Goal: Information Seeking & Learning: Learn about a topic

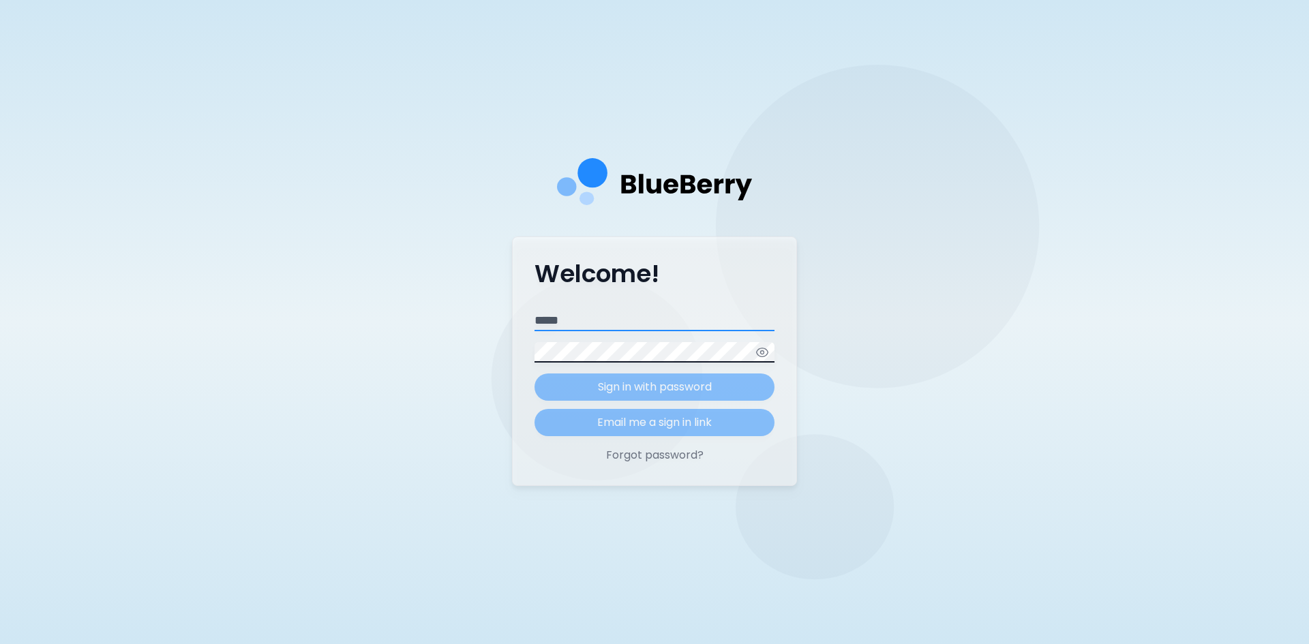
type input "**********"
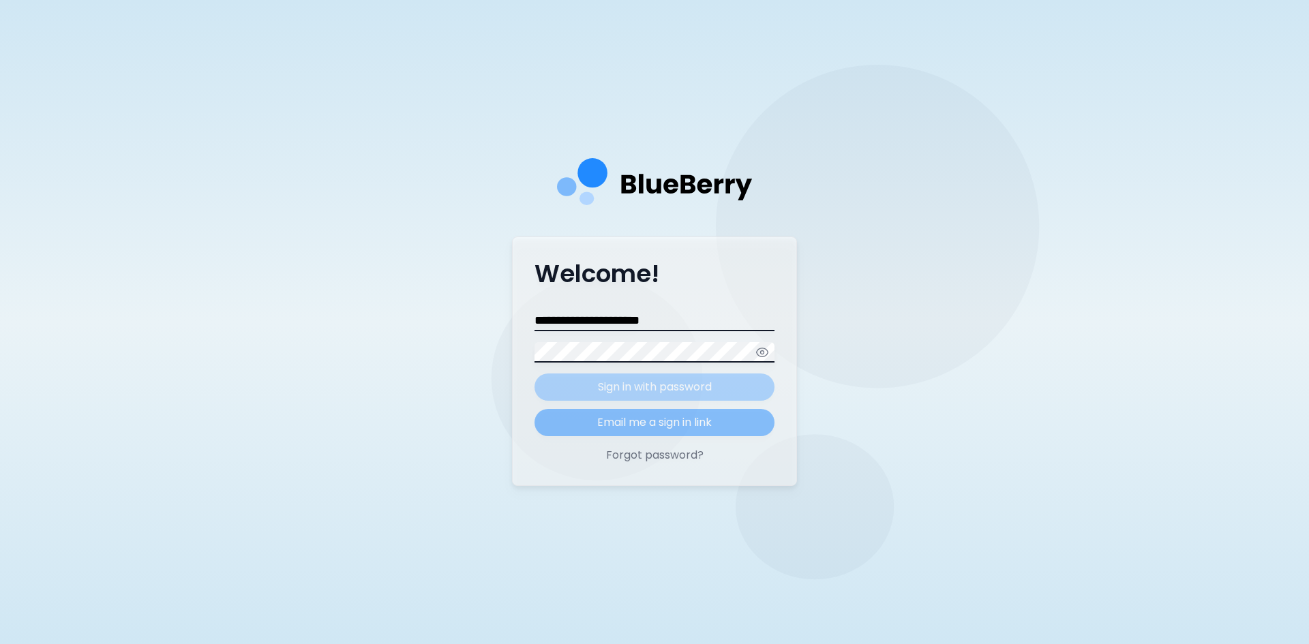
click at [622, 380] on form "**********" at bounding box center [654, 373] width 240 height 125
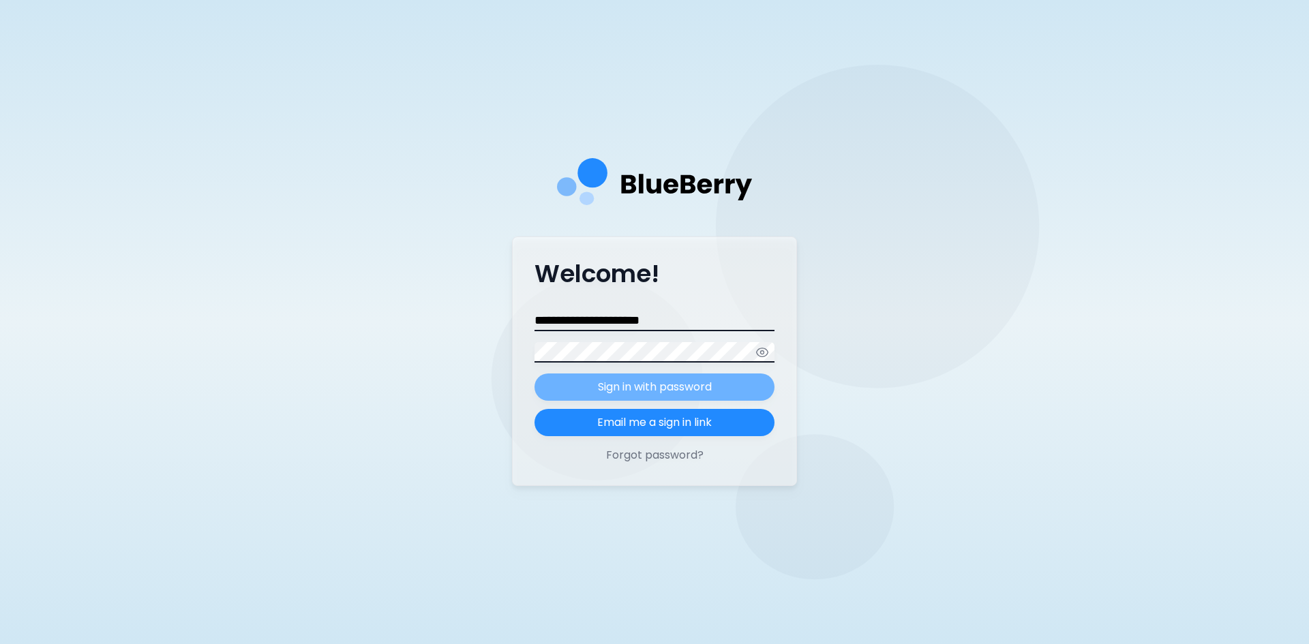
click at [621, 383] on p "Sign in with password" at bounding box center [655, 387] width 114 height 16
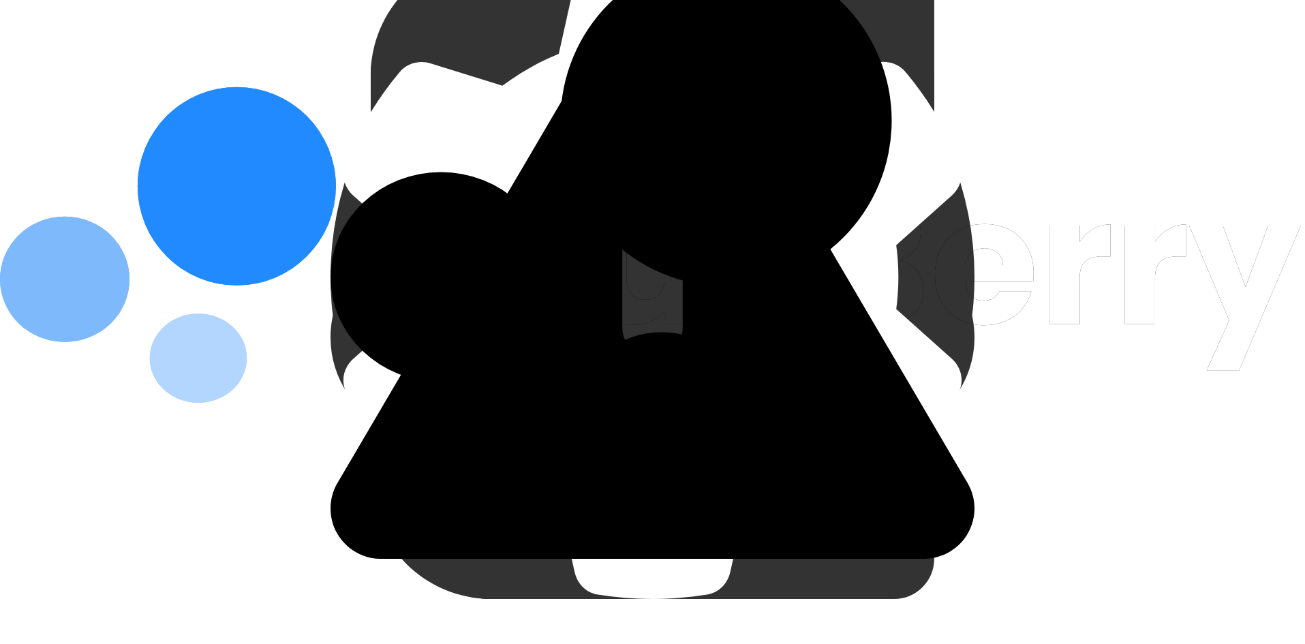
scroll to position [64, 0]
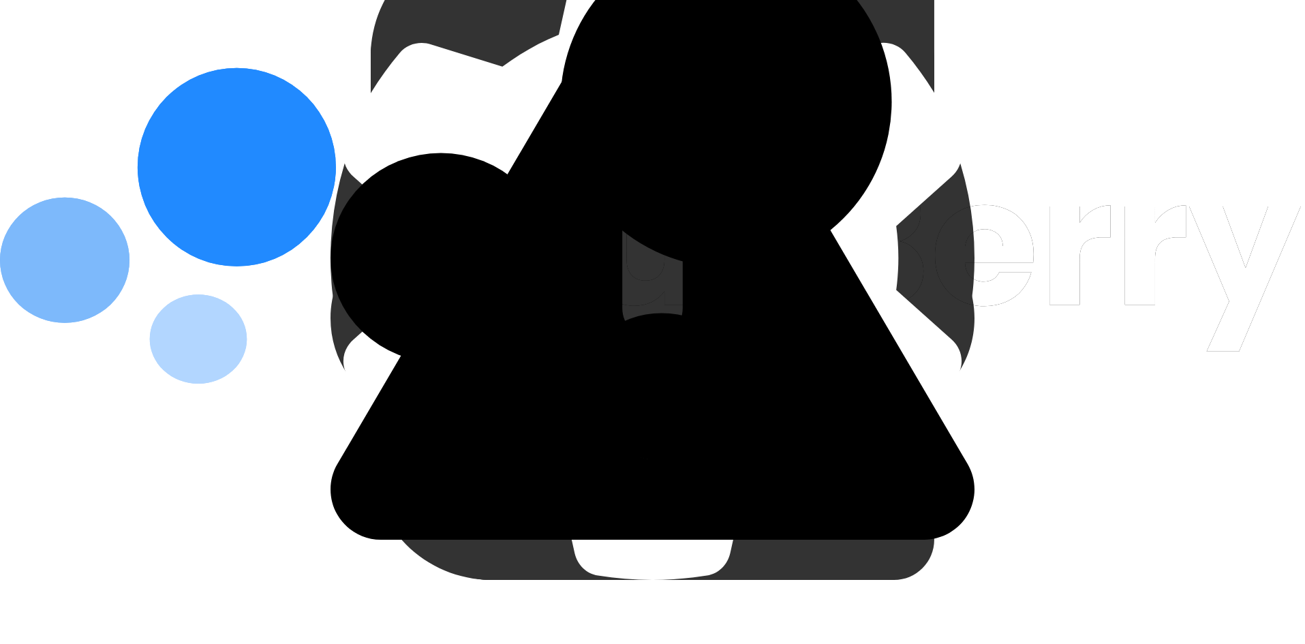
select select "****"
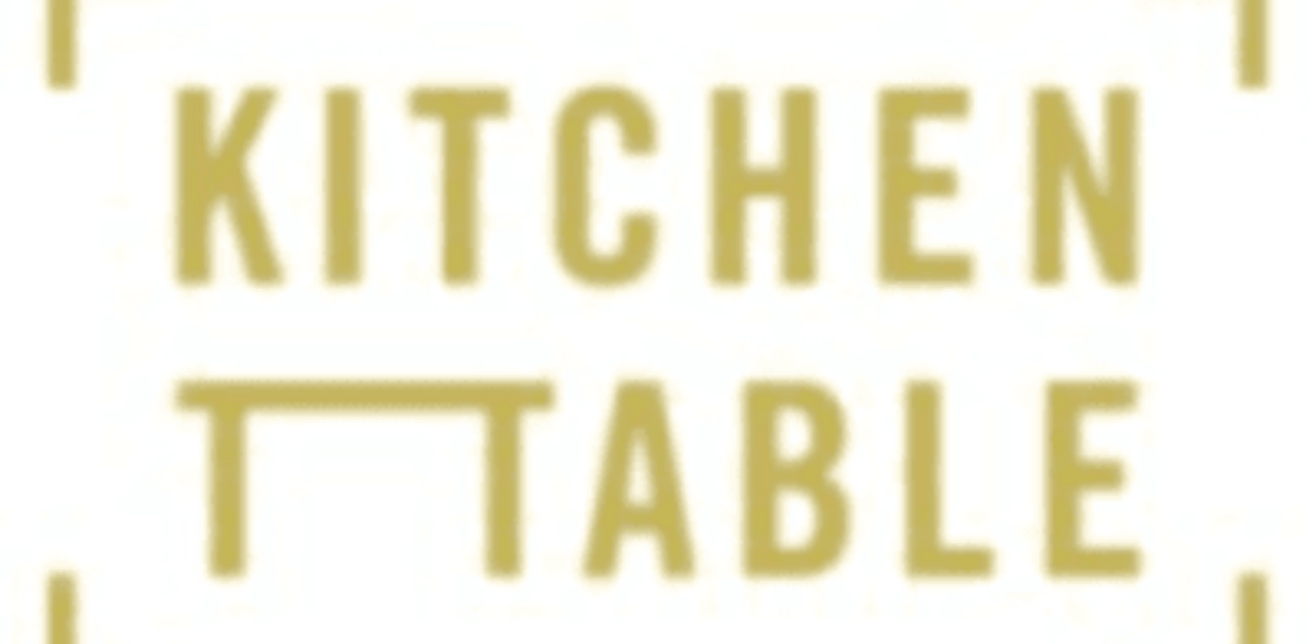
drag, startPoint x: 438, startPoint y: 405, endPoint x: 442, endPoint y: 413, distance: 9.5
drag, startPoint x: 442, startPoint y: 413, endPoint x: 352, endPoint y: 371, distance: 99.4
drag, startPoint x: 246, startPoint y: 486, endPoint x: 168, endPoint y: 16, distance: 476.0
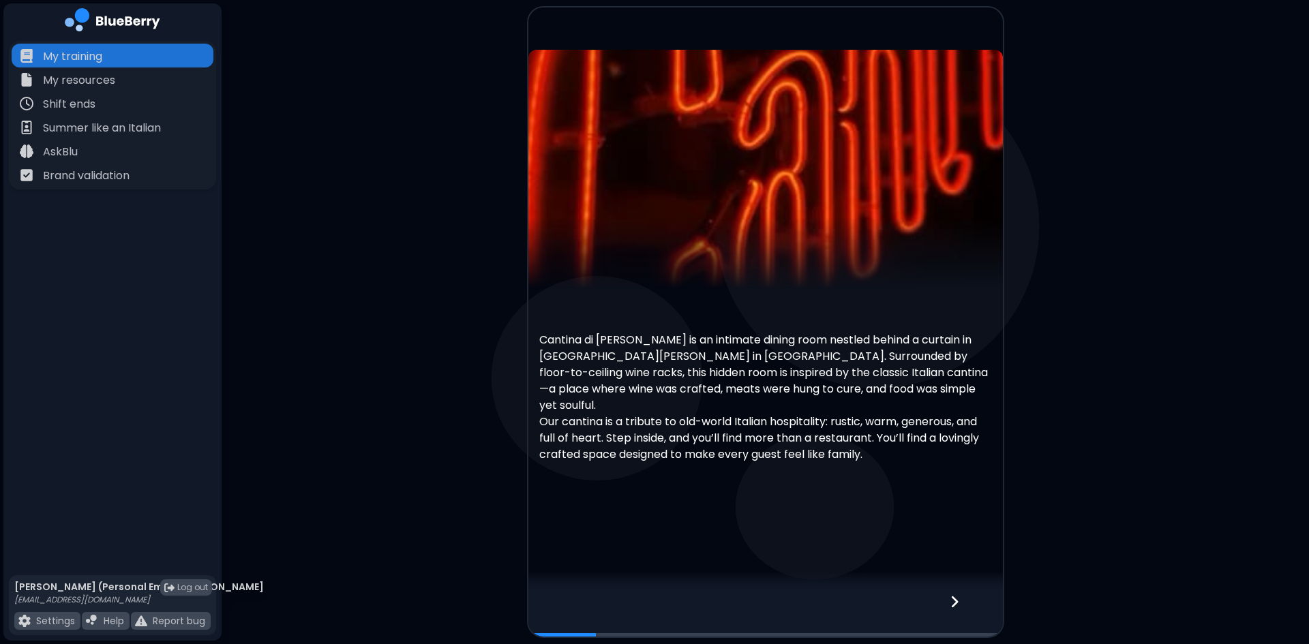
click at [955, 601] on icon at bounding box center [954, 601] width 10 height 15
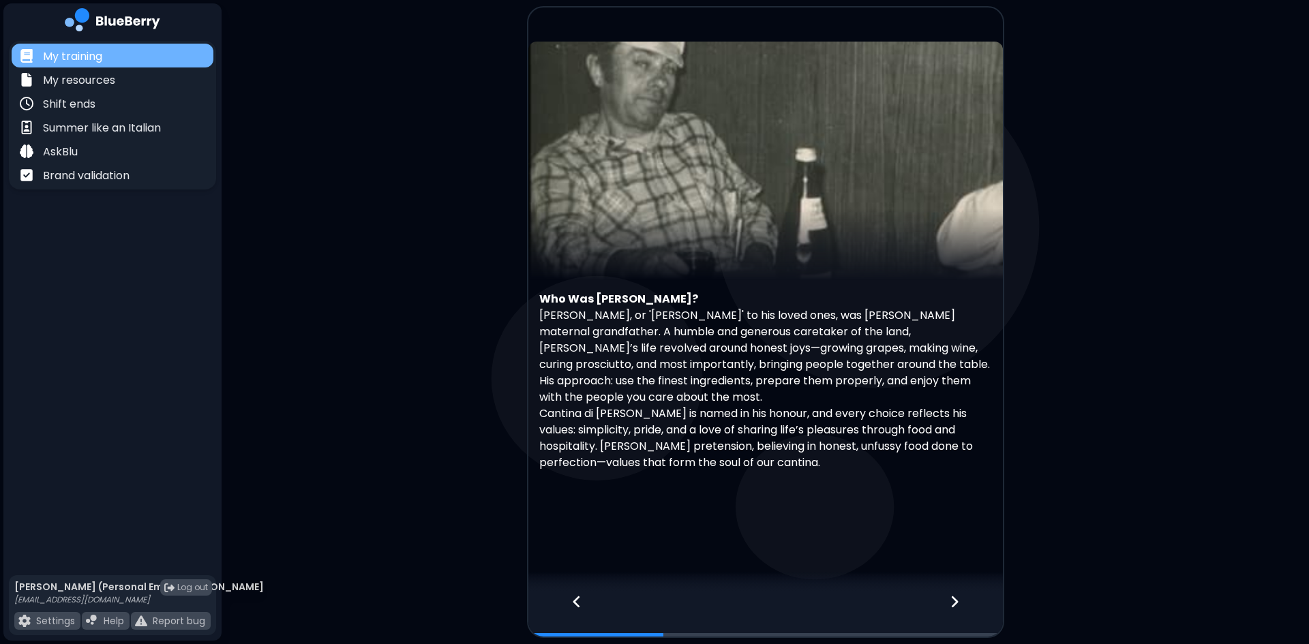
click at [134, 57] on div "My training" at bounding box center [113, 56] width 202 height 24
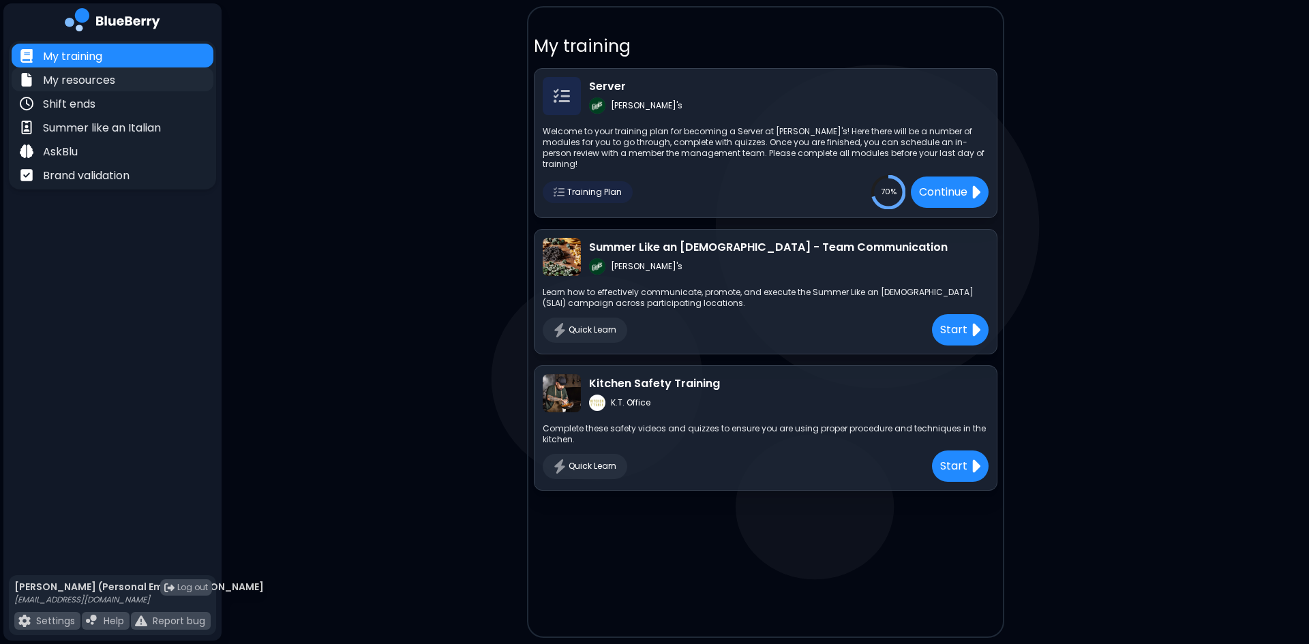
click at [97, 82] on p "My resources" at bounding box center [79, 80] width 72 height 16
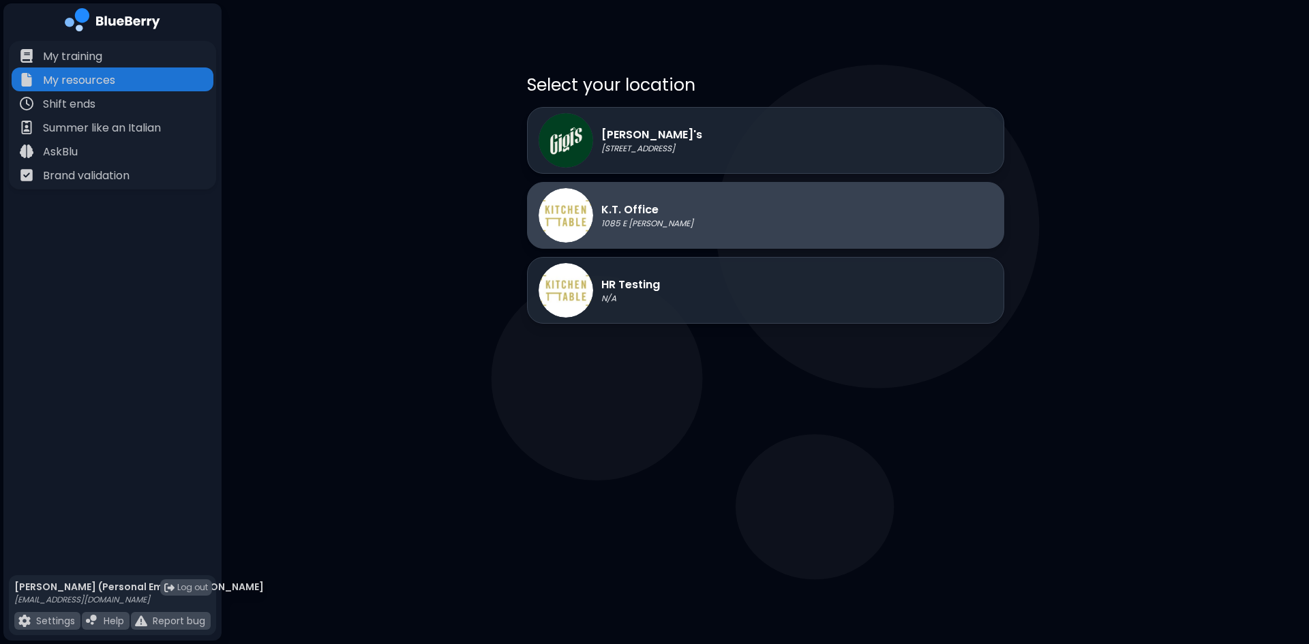
click at [687, 219] on div "K.T. Office 1085 E Cordova" at bounding box center [765, 215] width 477 height 67
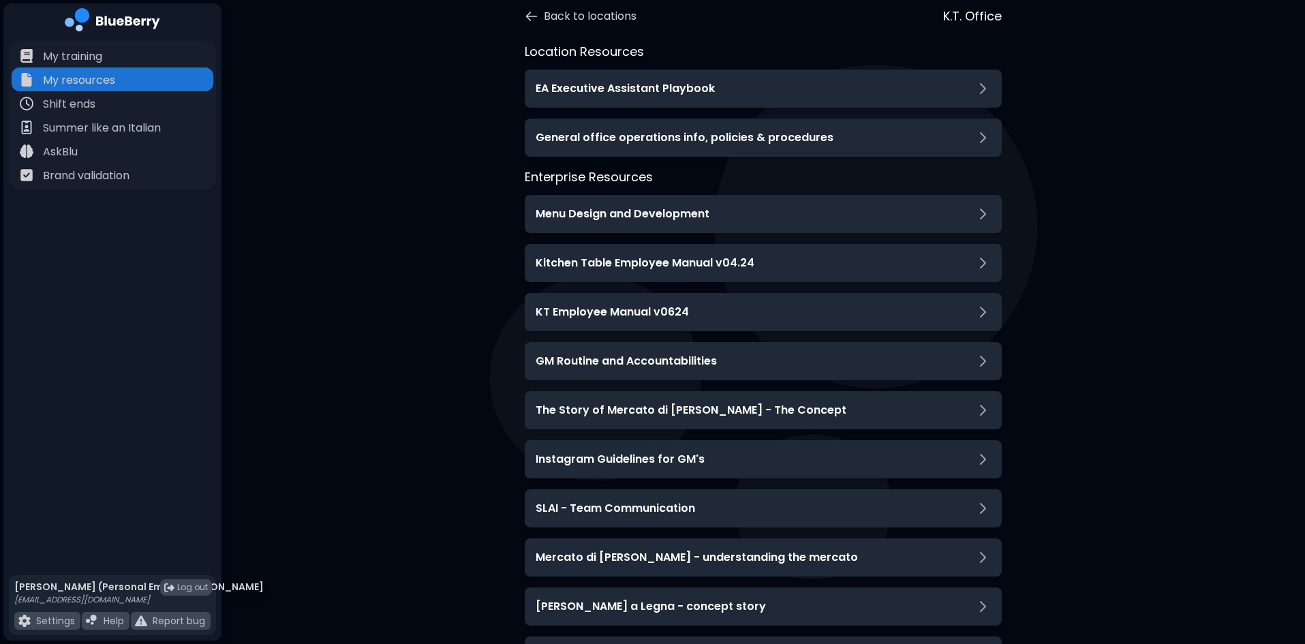
scroll to position [130, 0]
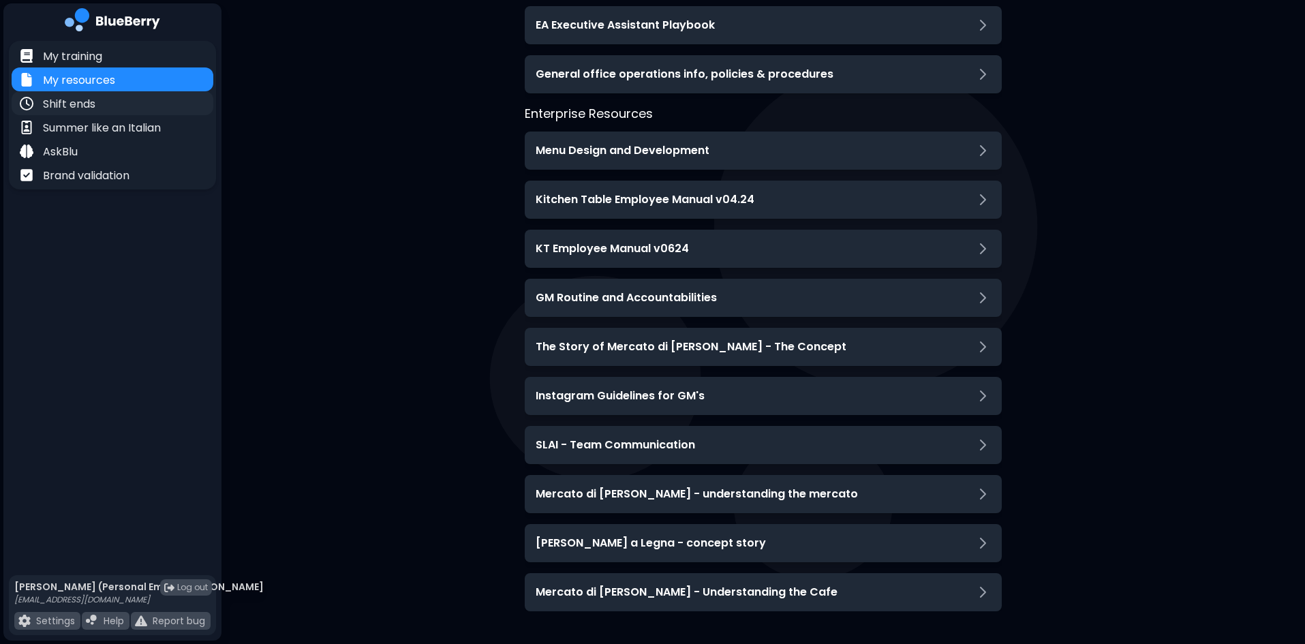
click at [64, 106] on p "Shift ends" at bounding box center [69, 104] width 52 height 16
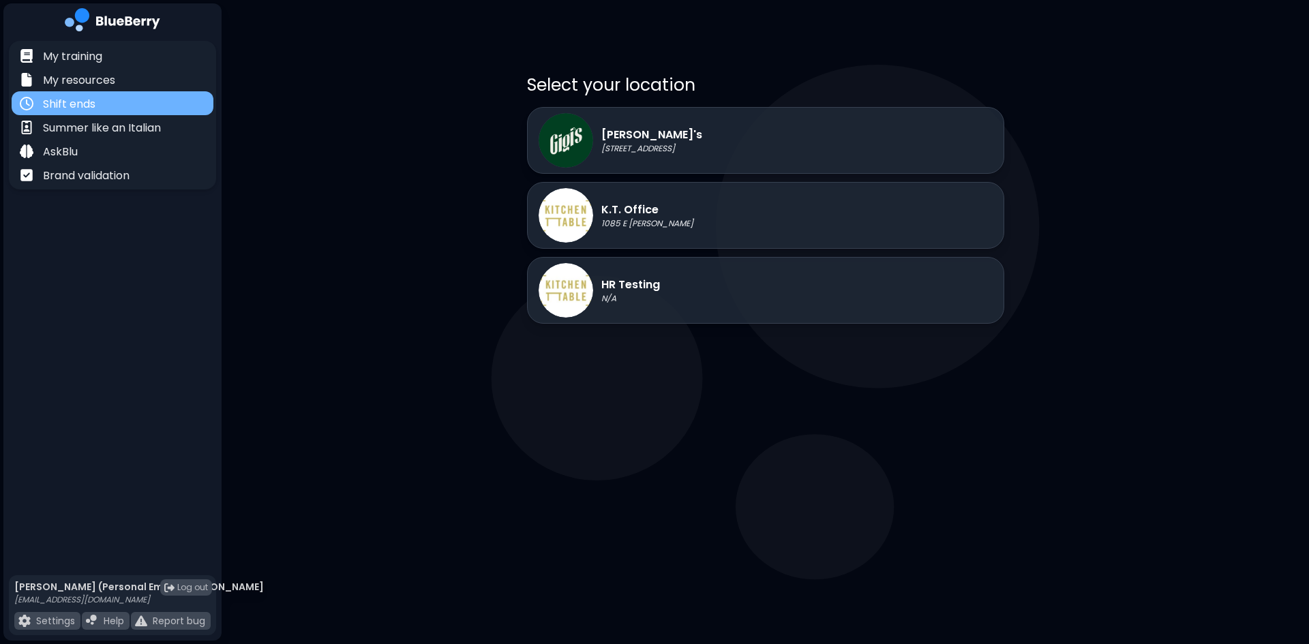
click at [93, 99] on p "Shift ends" at bounding box center [69, 104] width 52 height 16
click at [95, 132] on p "Summer like an Italian" at bounding box center [102, 128] width 118 height 16
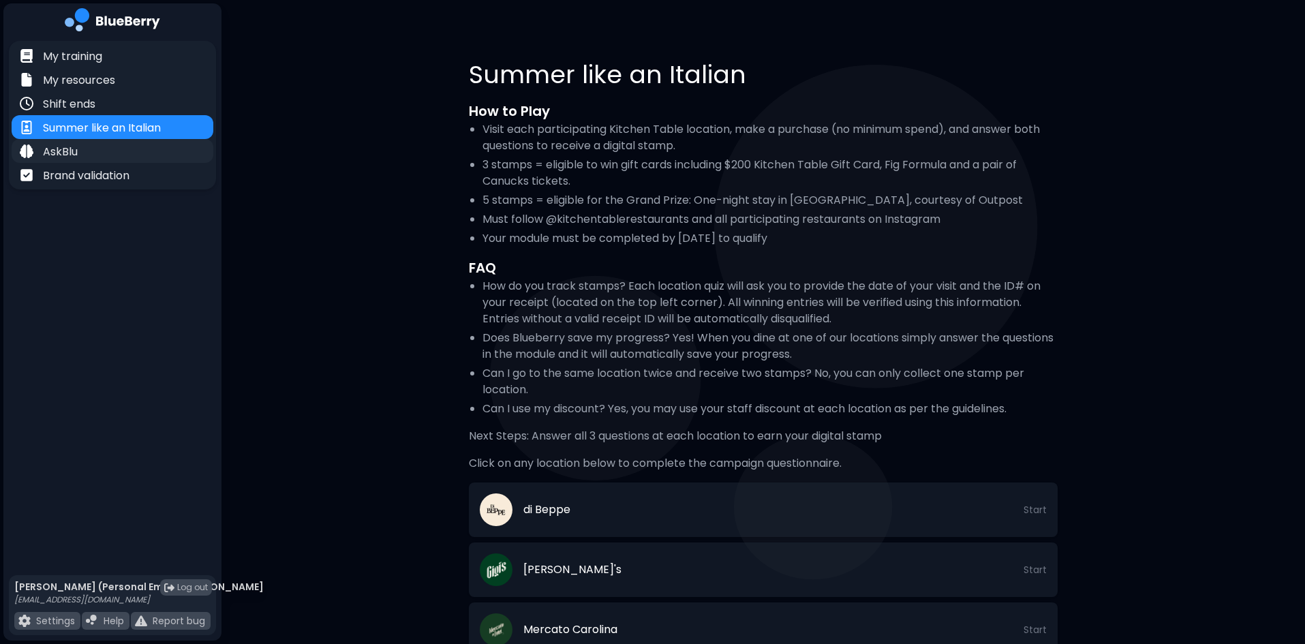
click at [93, 150] on div "AskBlu" at bounding box center [113, 151] width 202 height 24
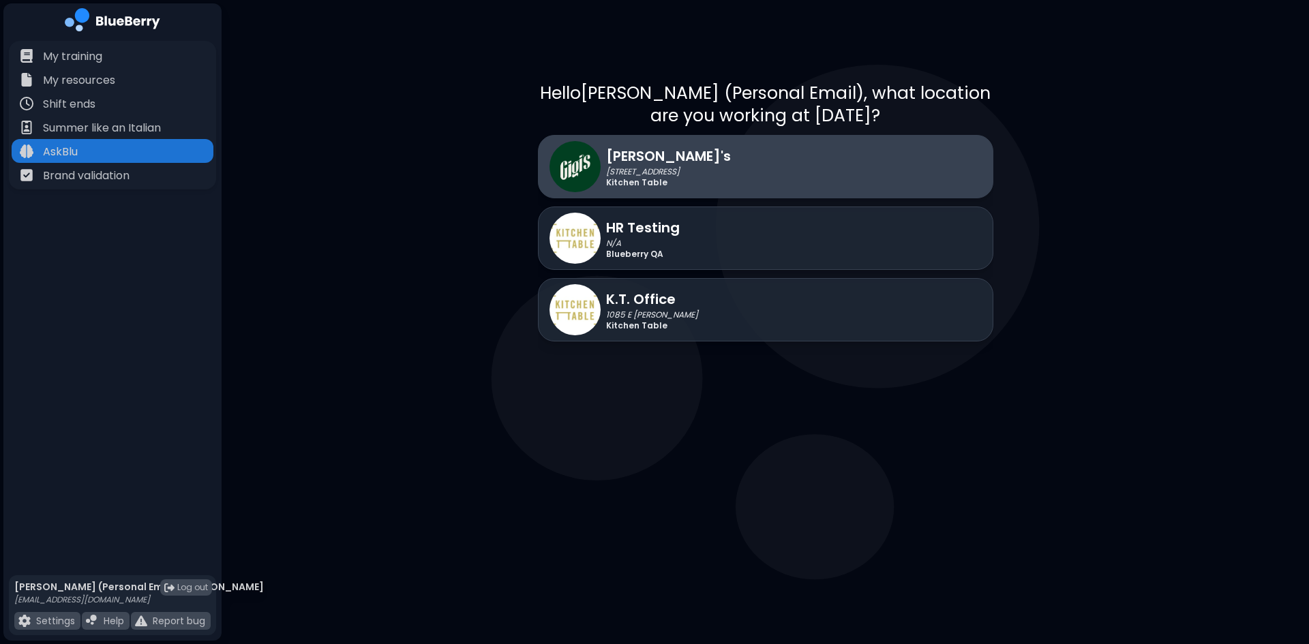
click at [629, 179] on p "Kitchen Table" at bounding box center [668, 182] width 125 height 11
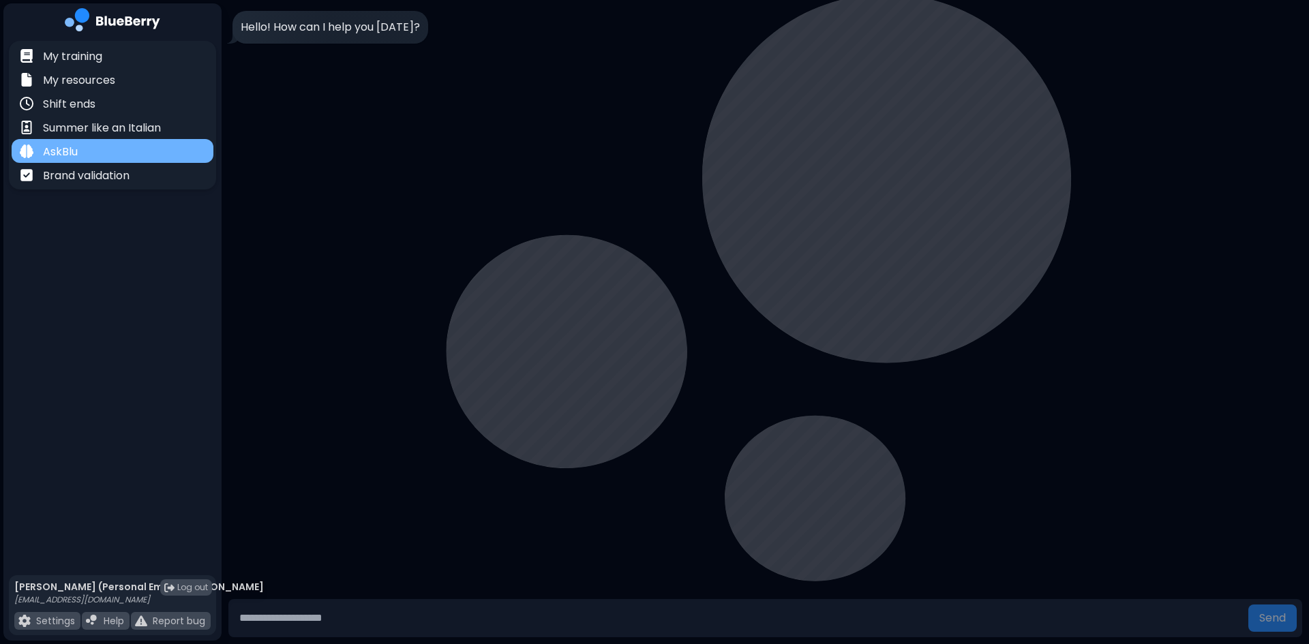
click at [114, 162] on div "My training My resources Shift ends Summer like an Italian AskBlu Brand validat…" at bounding box center [112, 115] width 207 height 149
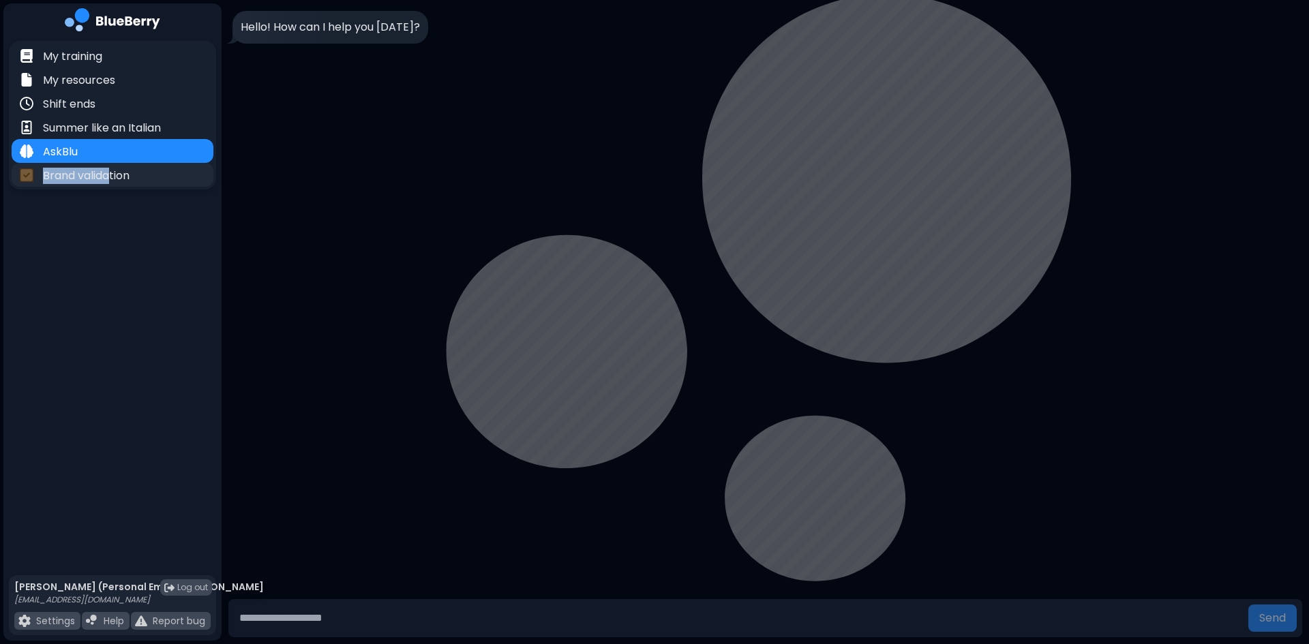
click at [107, 173] on p "Brand validation" at bounding box center [86, 176] width 87 height 16
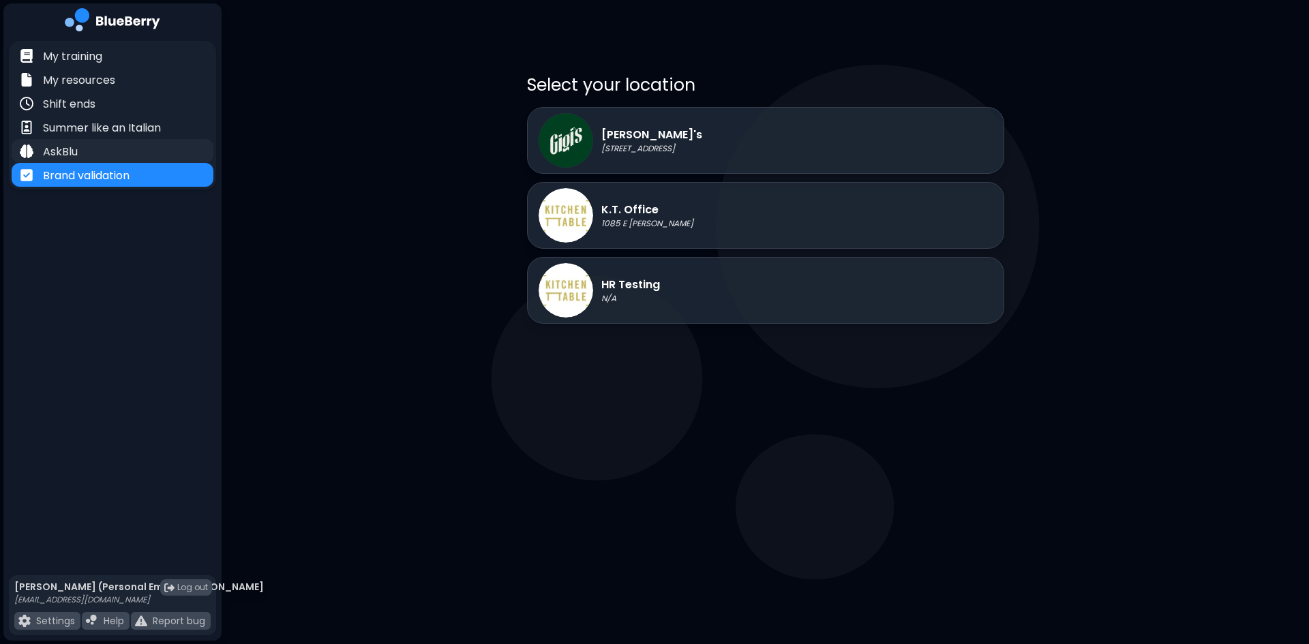
click at [98, 153] on div "AskBlu" at bounding box center [113, 151] width 202 height 24
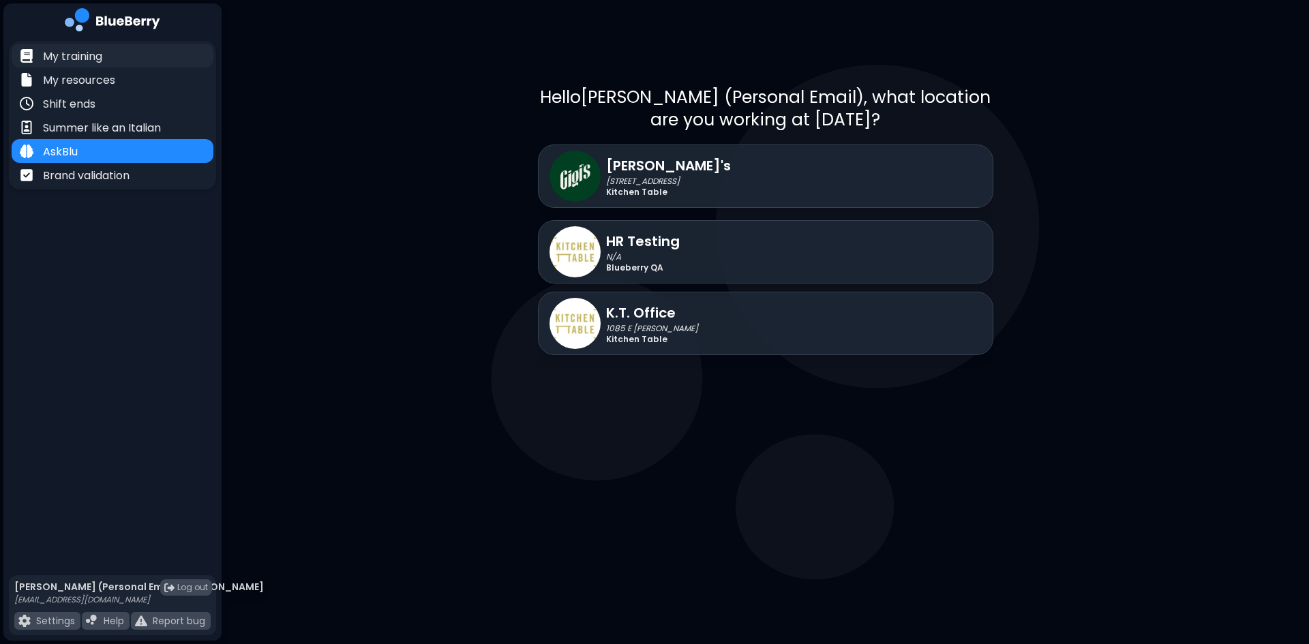
click at [87, 58] on p "My training" at bounding box center [72, 56] width 59 height 16
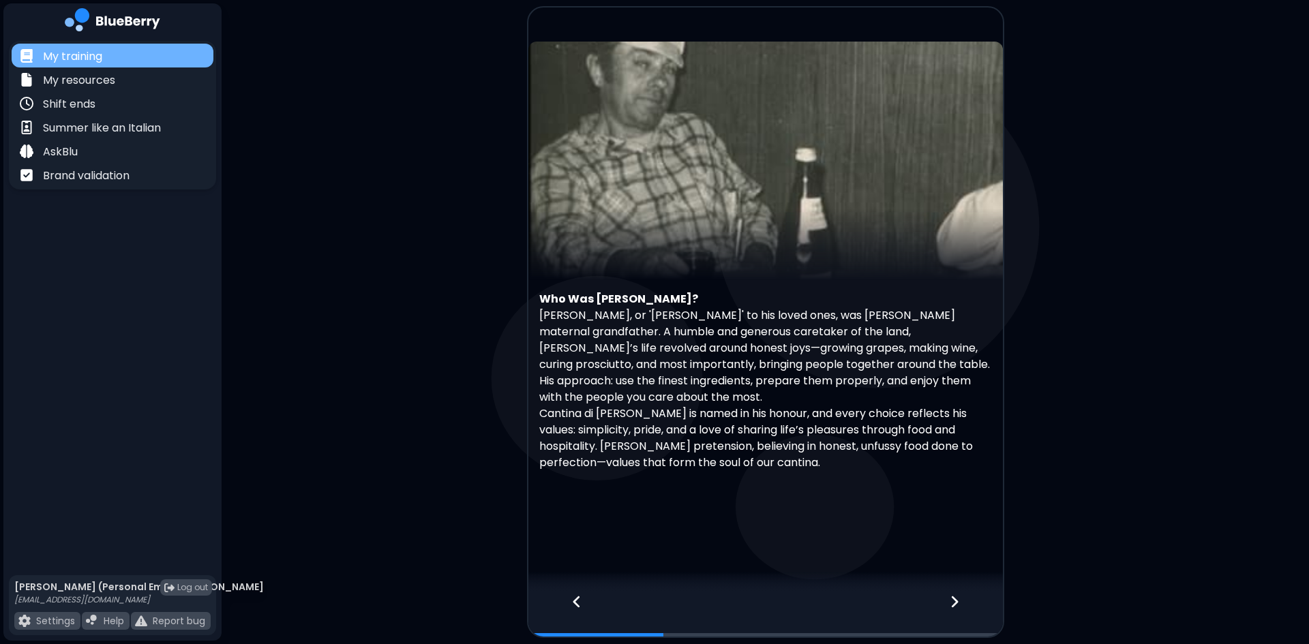
click at [156, 55] on div "My training" at bounding box center [113, 56] width 202 height 24
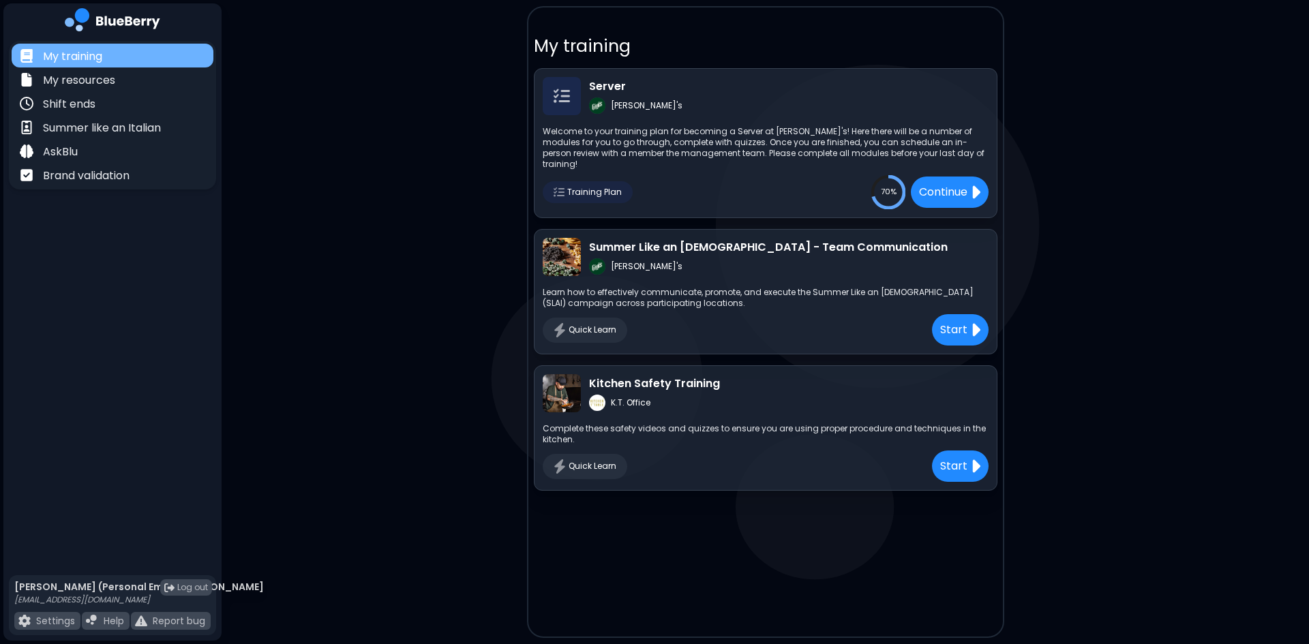
click at [117, 57] on div "My training" at bounding box center [113, 56] width 202 height 24
click at [87, 153] on div "AskBlu" at bounding box center [113, 151] width 202 height 24
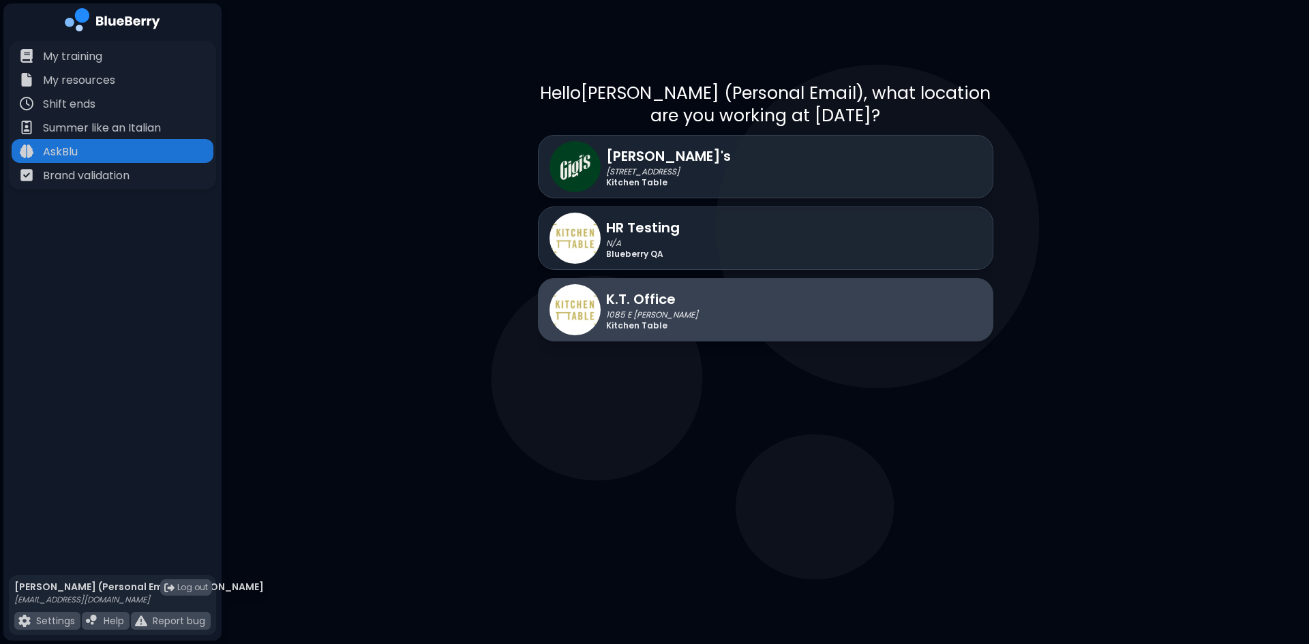
click at [698, 331] on div "K.T. Office 1085 E Cordova Kitchen Table" at bounding box center [765, 309] width 455 height 63
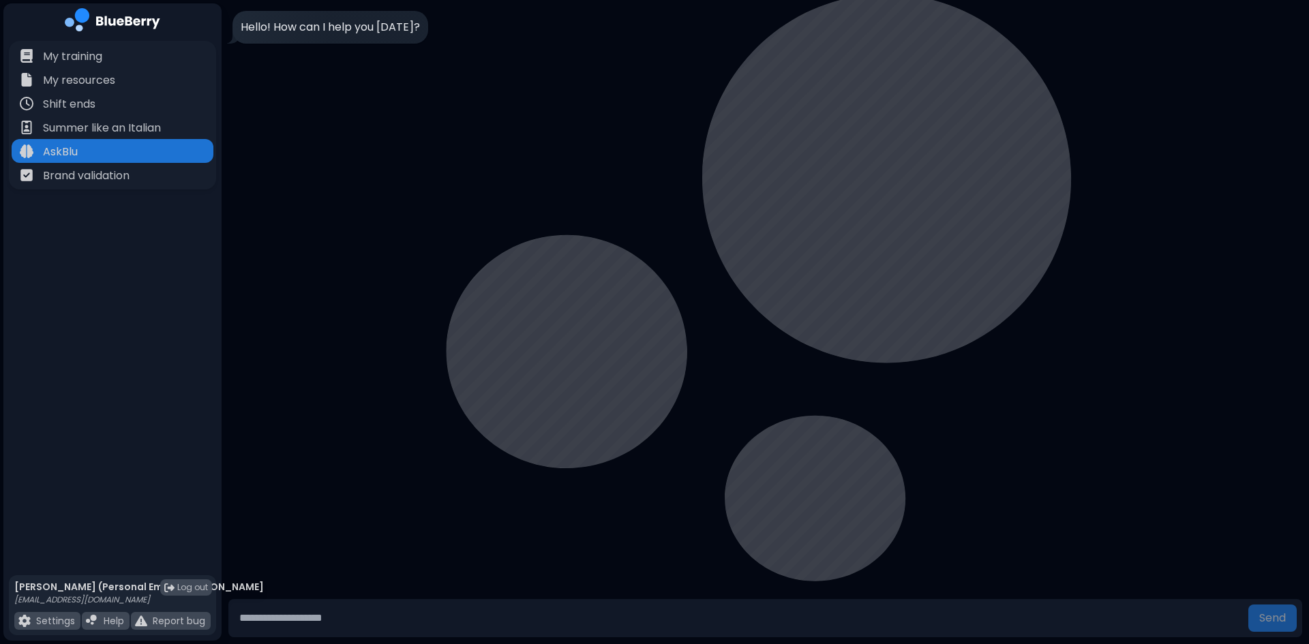
click at [318, 608] on input "text" at bounding box center [738, 618] width 1009 height 27
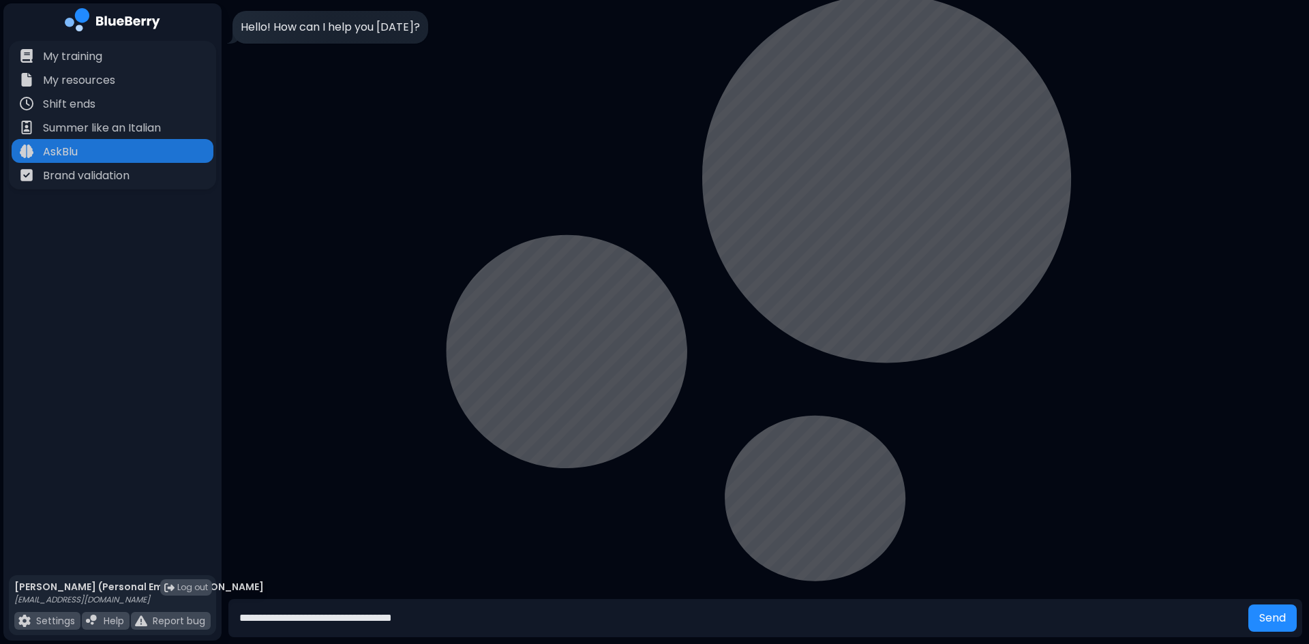
type input "**********"
click at [1248, 605] on button "Send" at bounding box center [1272, 618] width 48 height 27
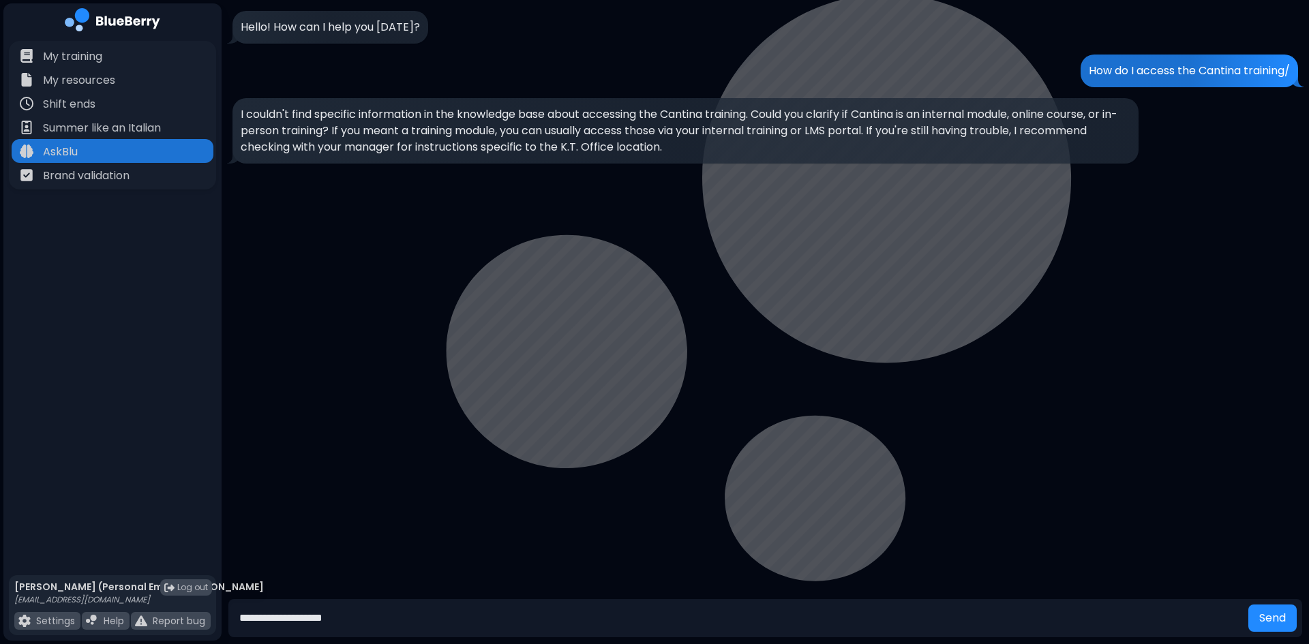
type input "**********"
click at [1248, 605] on button "Send" at bounding box center [1272, 618] width 48 height 27
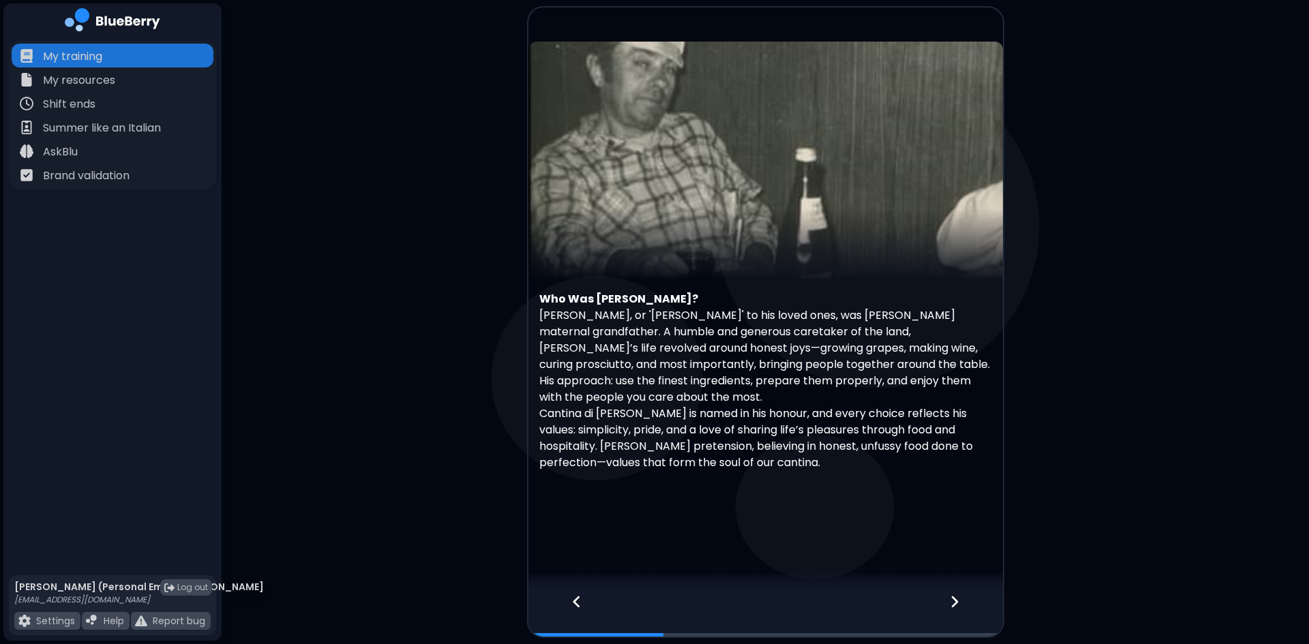
click at [973, 607] on div at bounding box center [962, 614] width 80 height 45
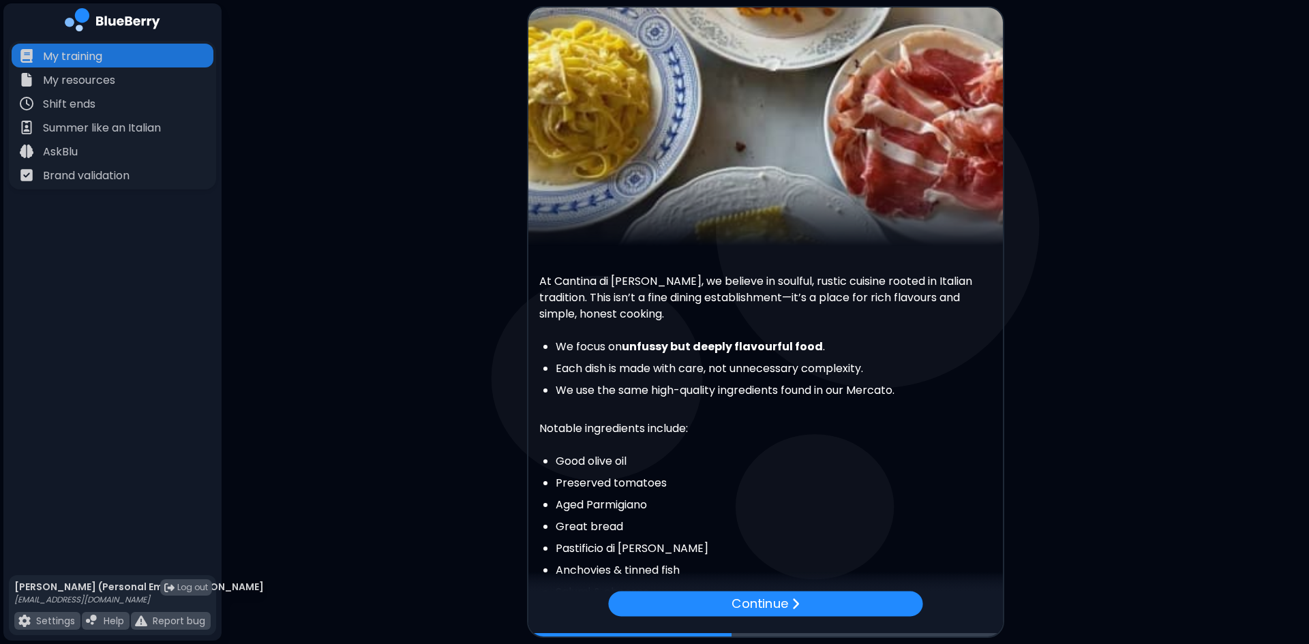
scroll to position [151, 0]
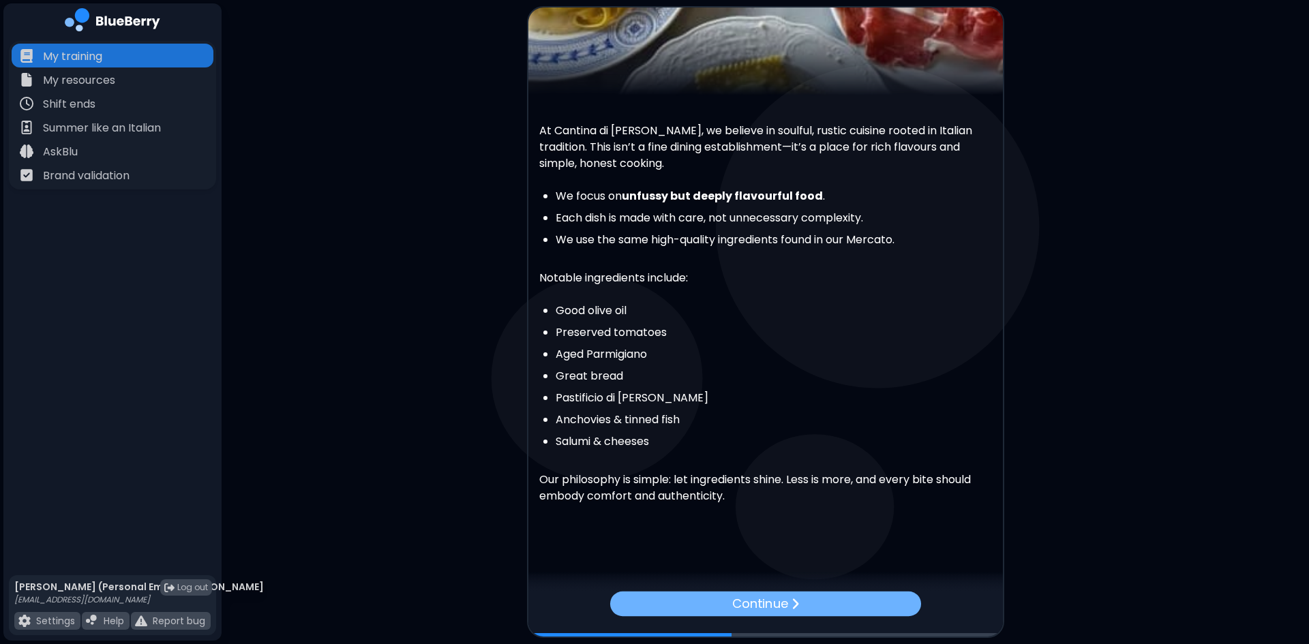
click at [784, 602] on p "Continue" at bounding box center [759, 603] width 56 height 19
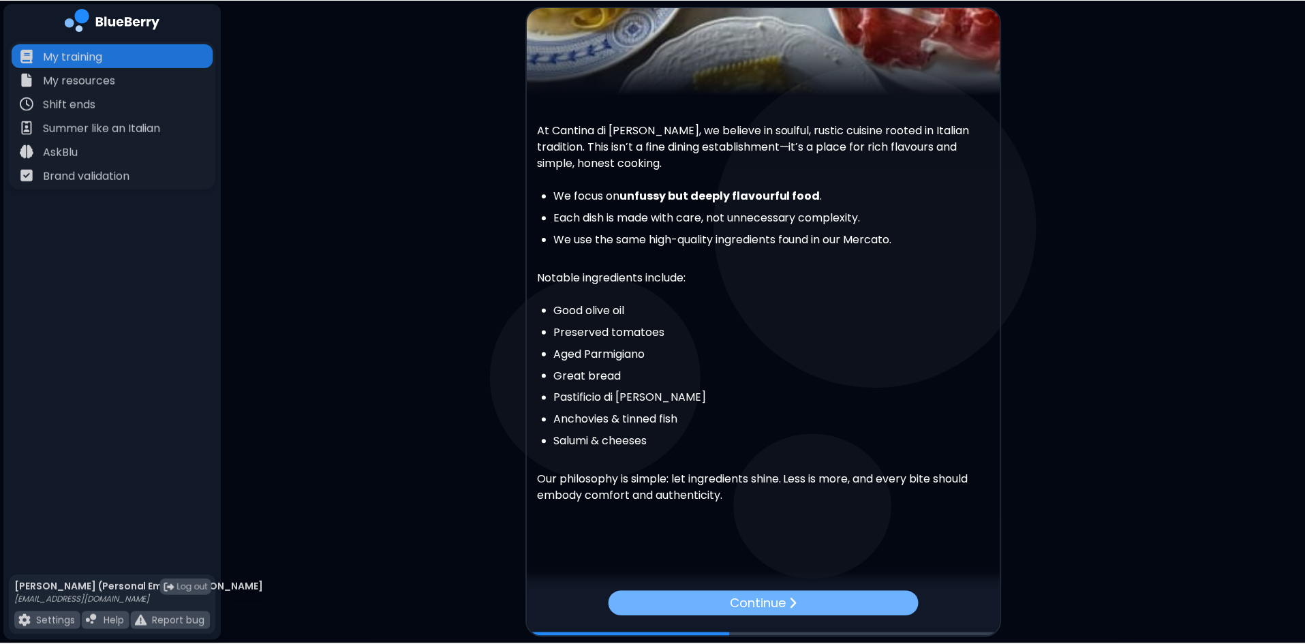
scroll to position [0, 0]
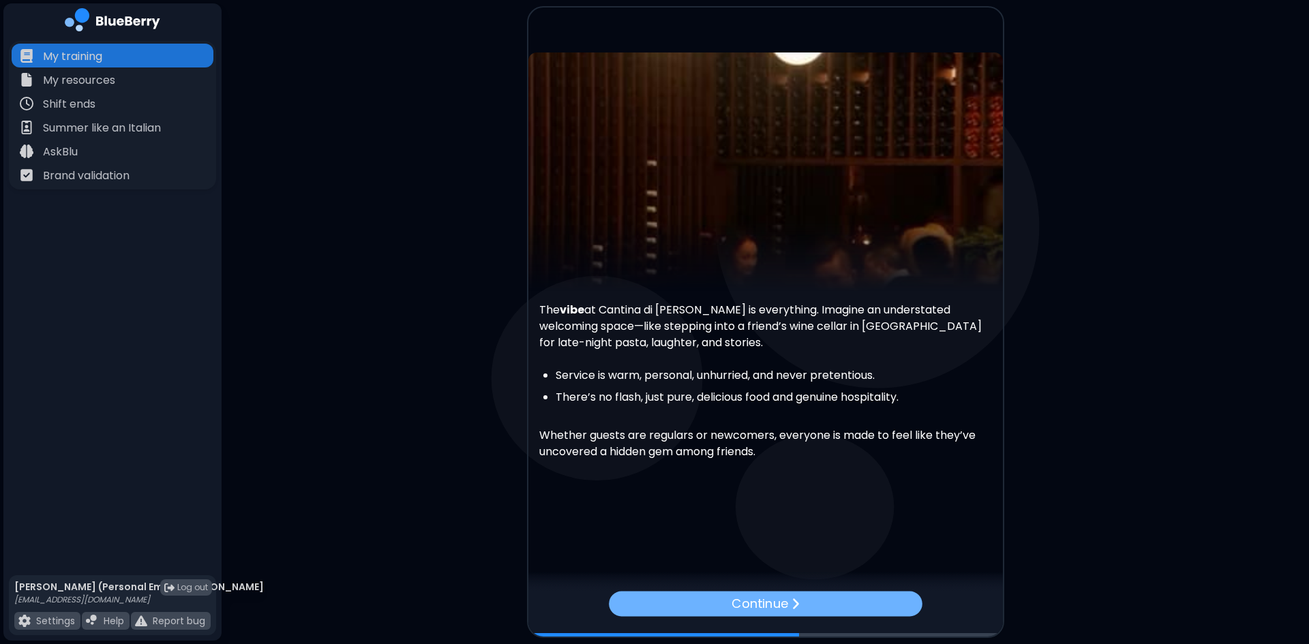
click at [739, 602] on p "Continue" at bounding box center [759, 604] width 57 height 20
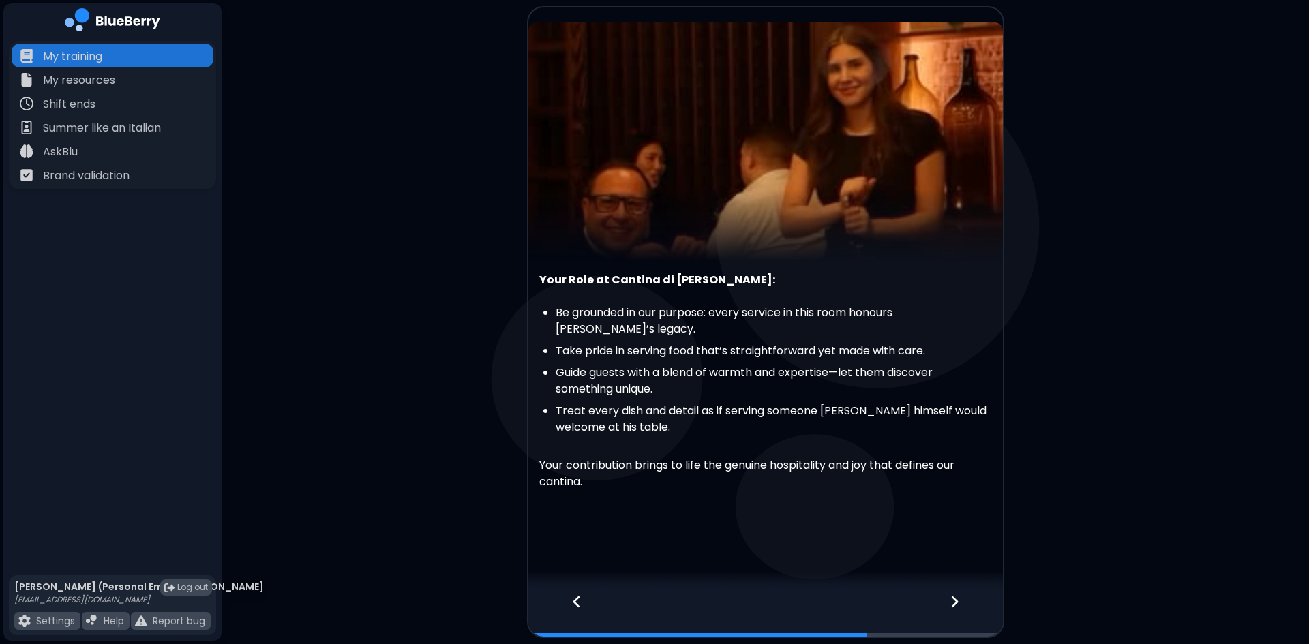
click at [949, 602] on icon at bounding box center [954, 601] width 10 height 15
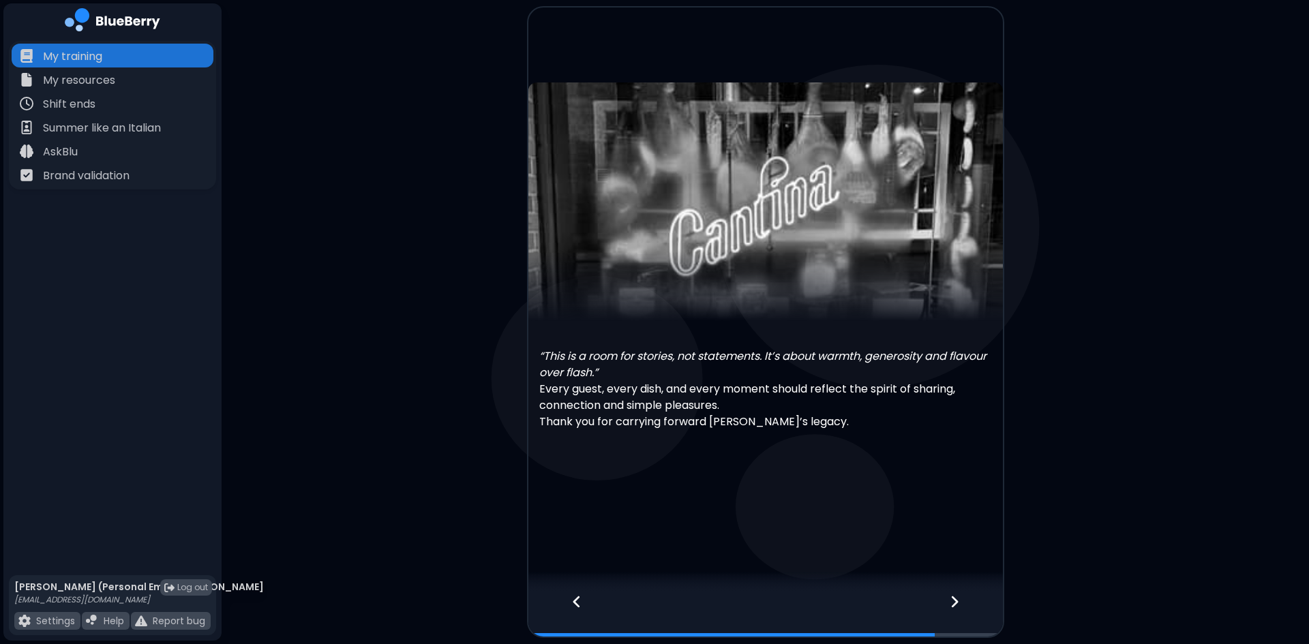
click at [586, 603] on div at bounding box center [569, 614] width 83 height 45
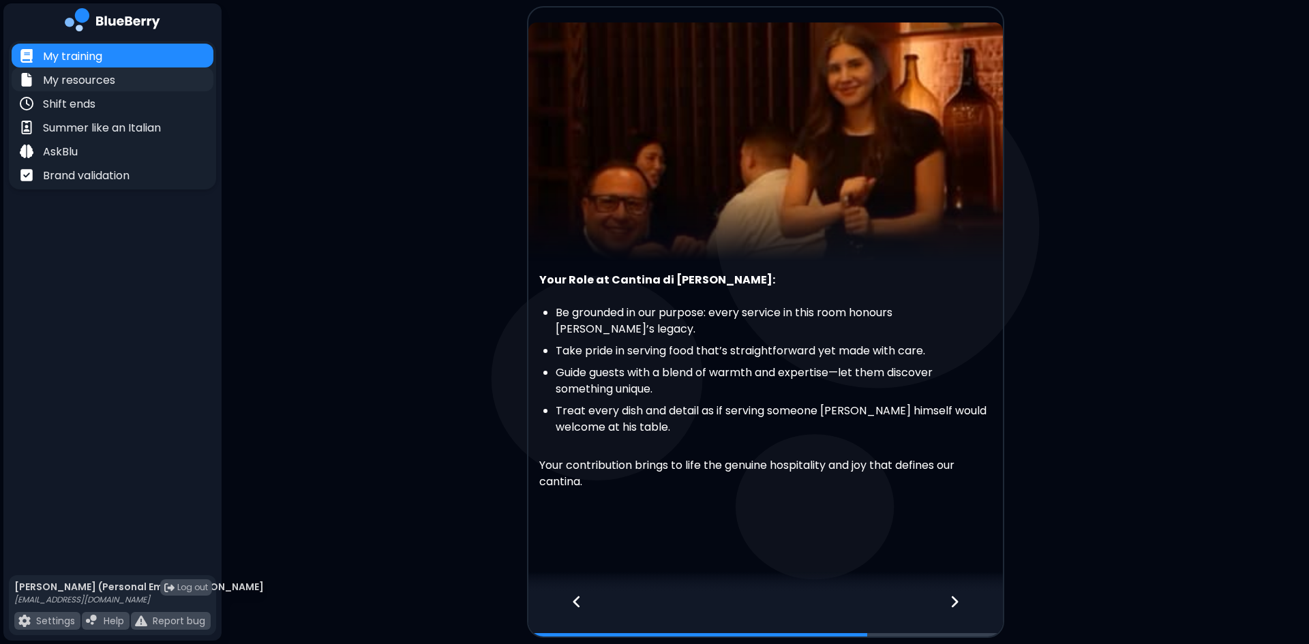
click at [105, 82] on p "My resources" at bounding box center [79, 80] width 72 height 16
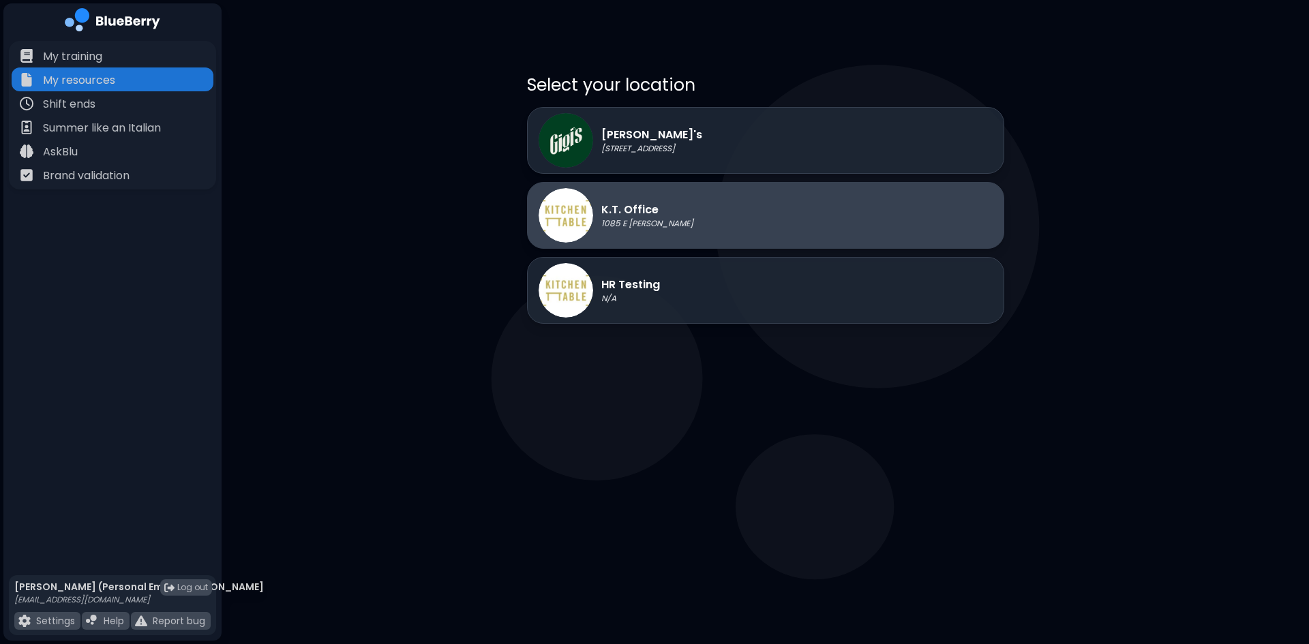
click at [653, 224] on p "1085 E [PERSON_NAME]" at bounding box center [647, 223] width 92 height 11
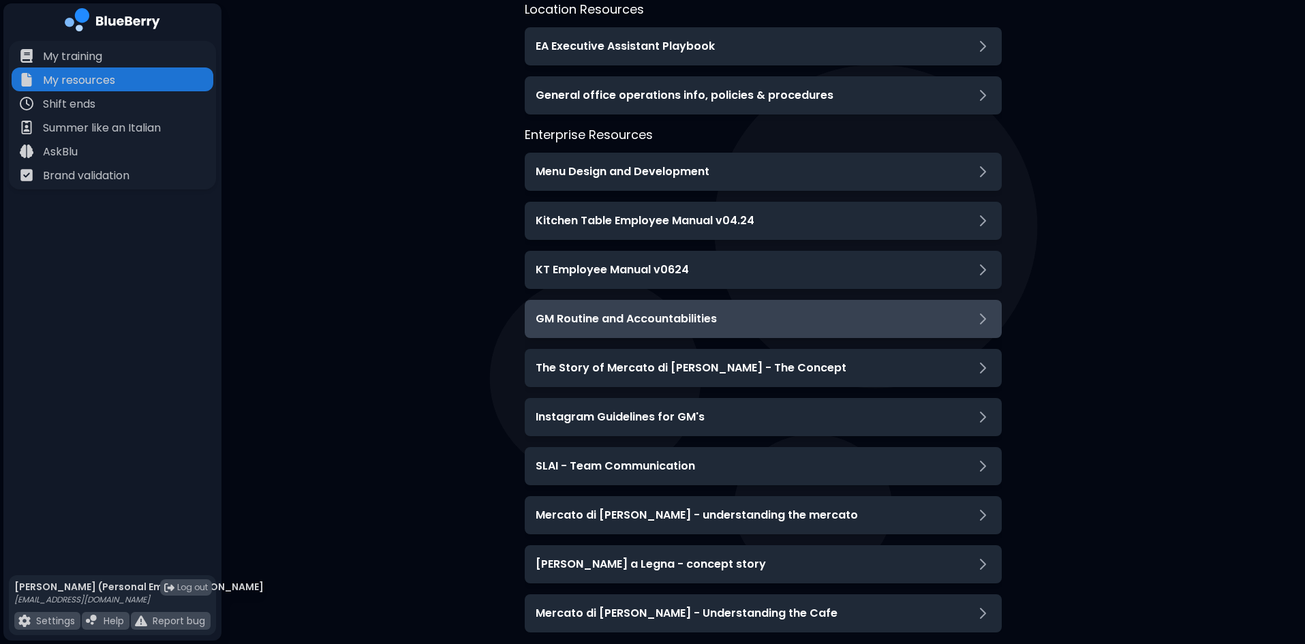
scroll to position [130, 0]
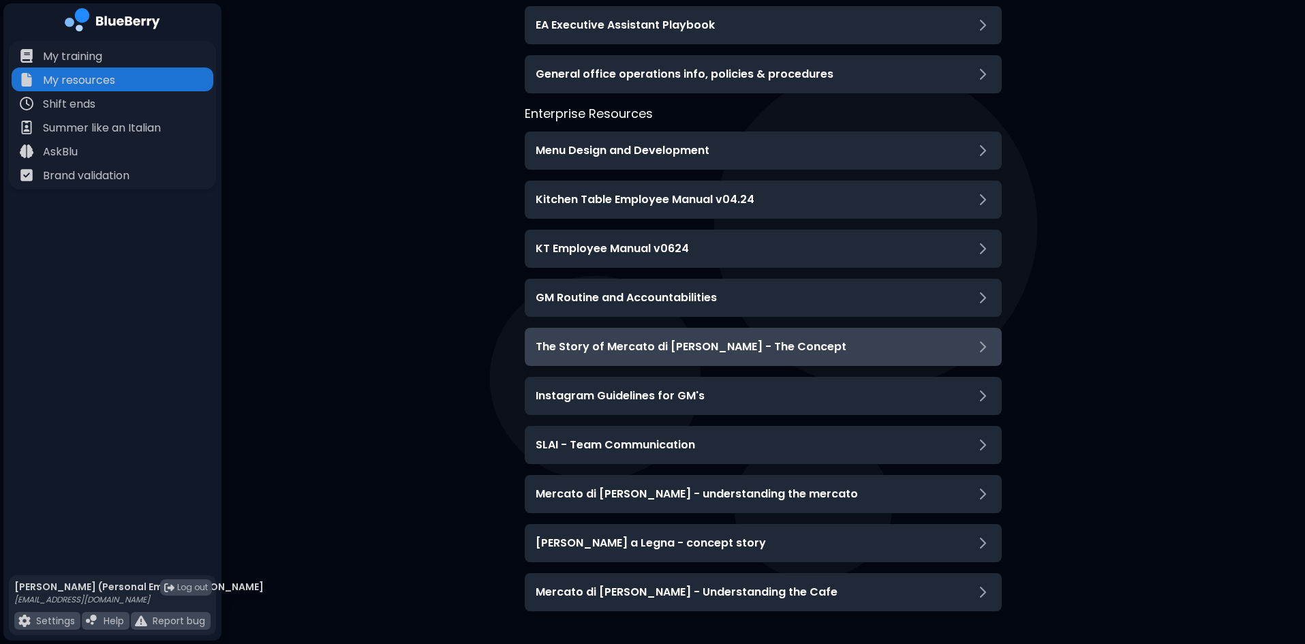
click at [631, 348] on h3 "The Story of Mercato di [PERSON_NAME] - The Concept" at bounding box center [691, 347] width 311 height 16
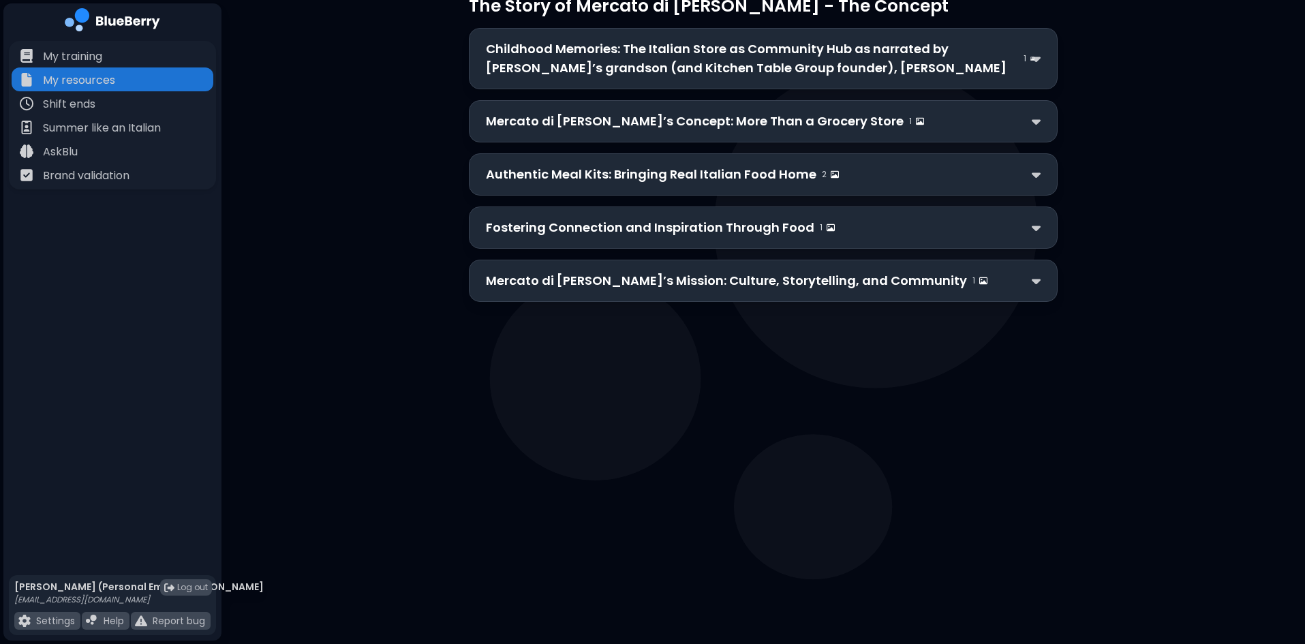
click at [648, 284] on p "Mercato di [PERSON_NAME]’s Mission: Culture, Storytelling, and Community" at bounding box center [726, 280] width 481 height 19
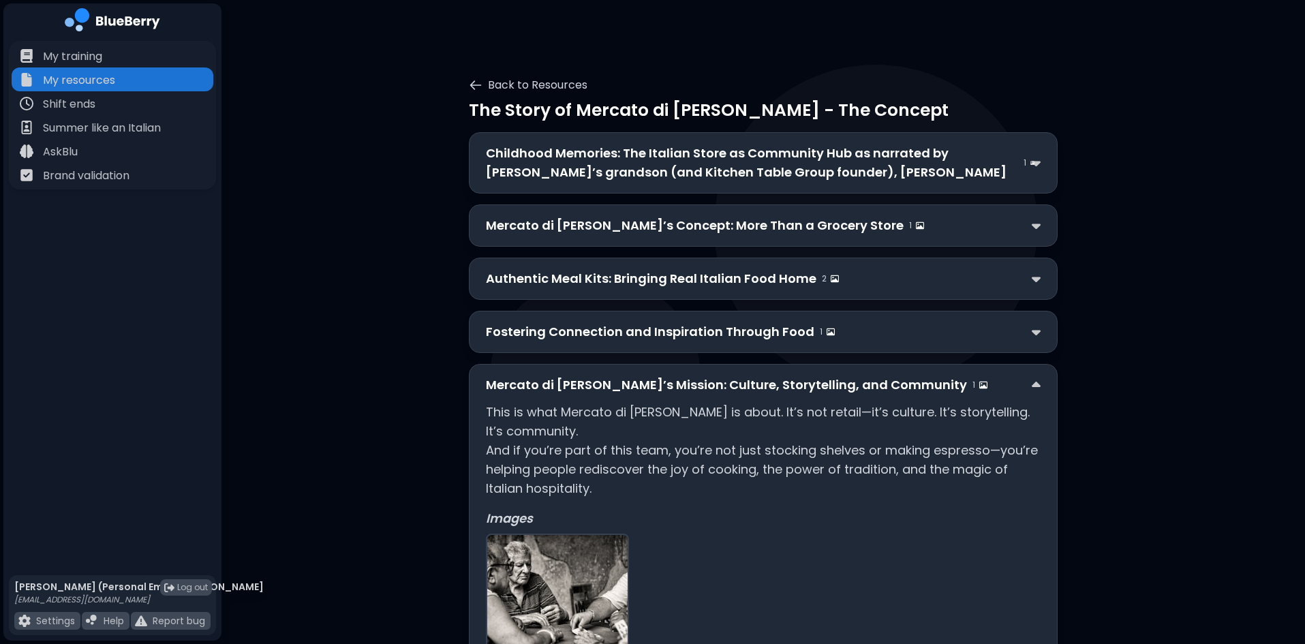
scroll to position [0, 0]
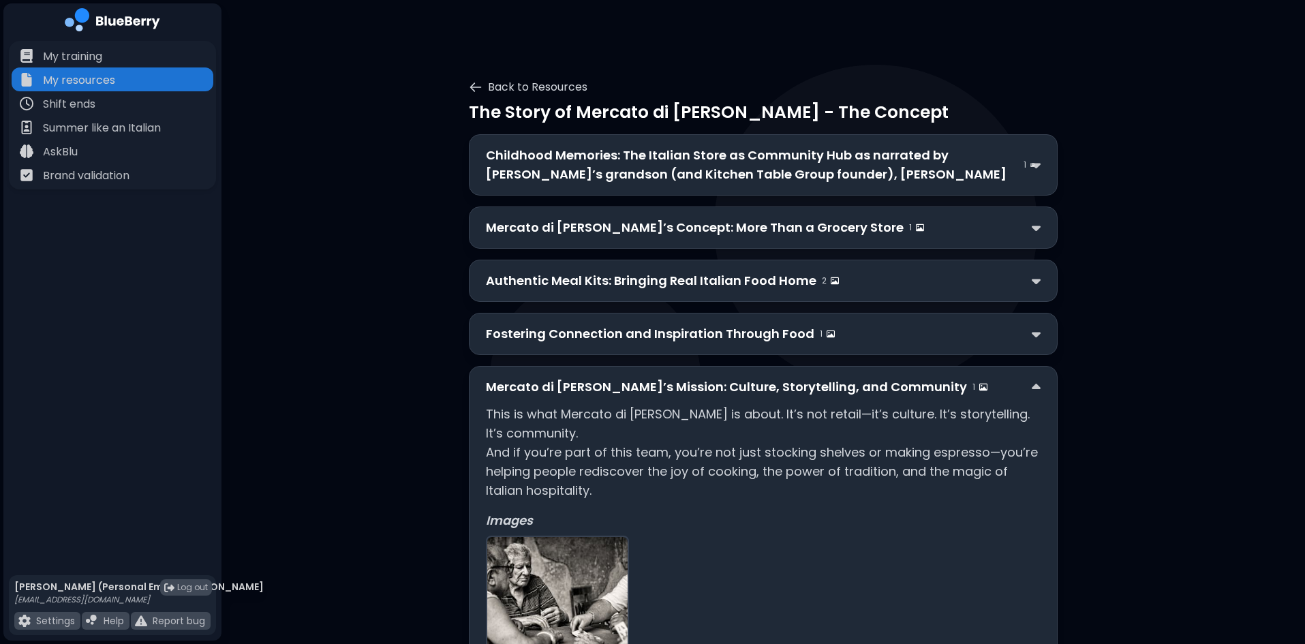
click at [679, 166] on p "Childhood Memories: The Italian Store as Community Hub as narrated by [PERSON_N…" at bounding box center [752, 165] width 532 height 38
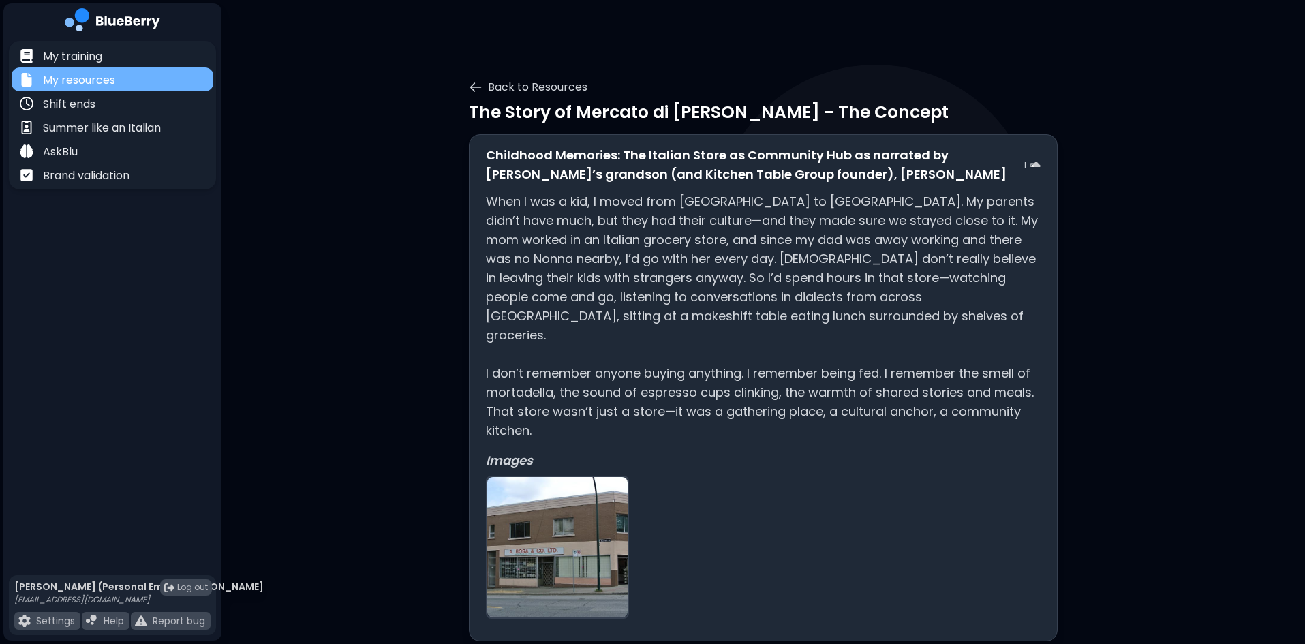
click at [153, 79] on div "My resources" at bounding box center [113, 79] width 202 height 24
